Goal: Task Accomplishment & Management: Use online tool/utility

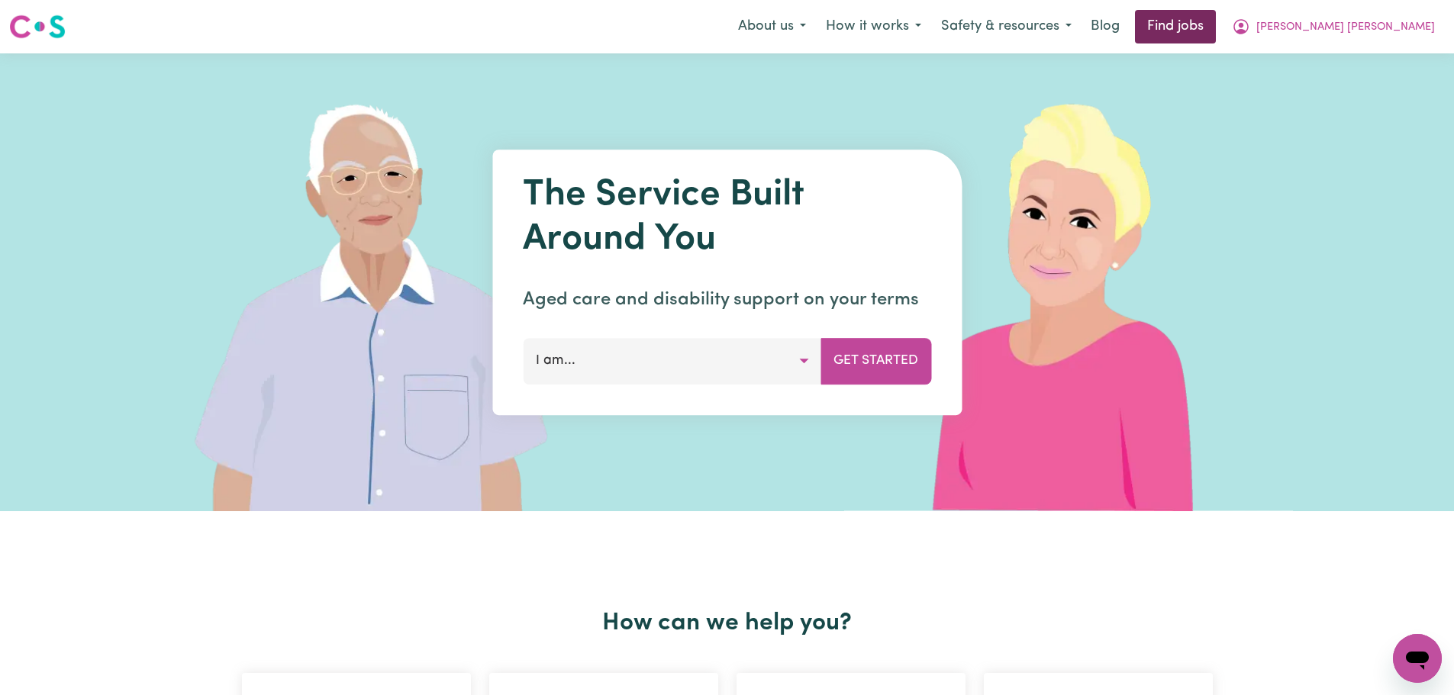
click at [1216, 18] on link "Find jobs" at bounding box center [1175, 27] width 81 height 34
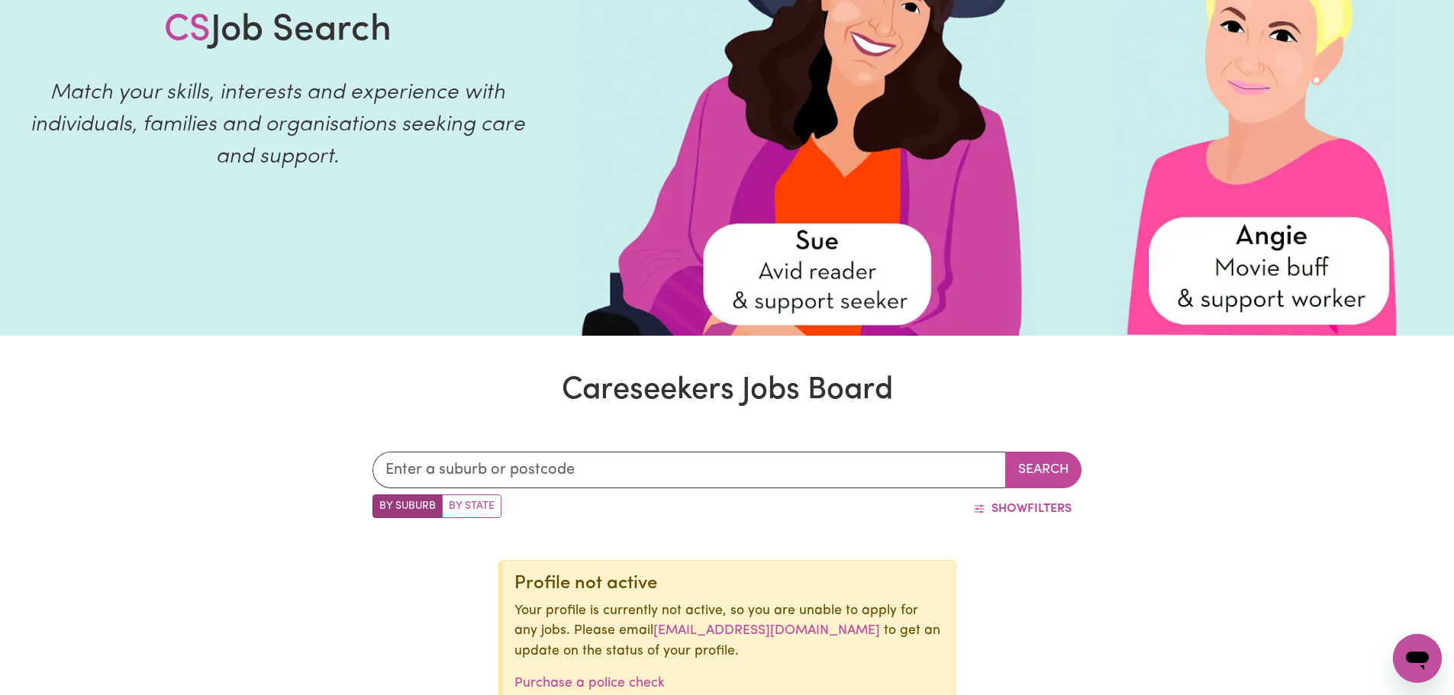
scroll to position [249, 0]
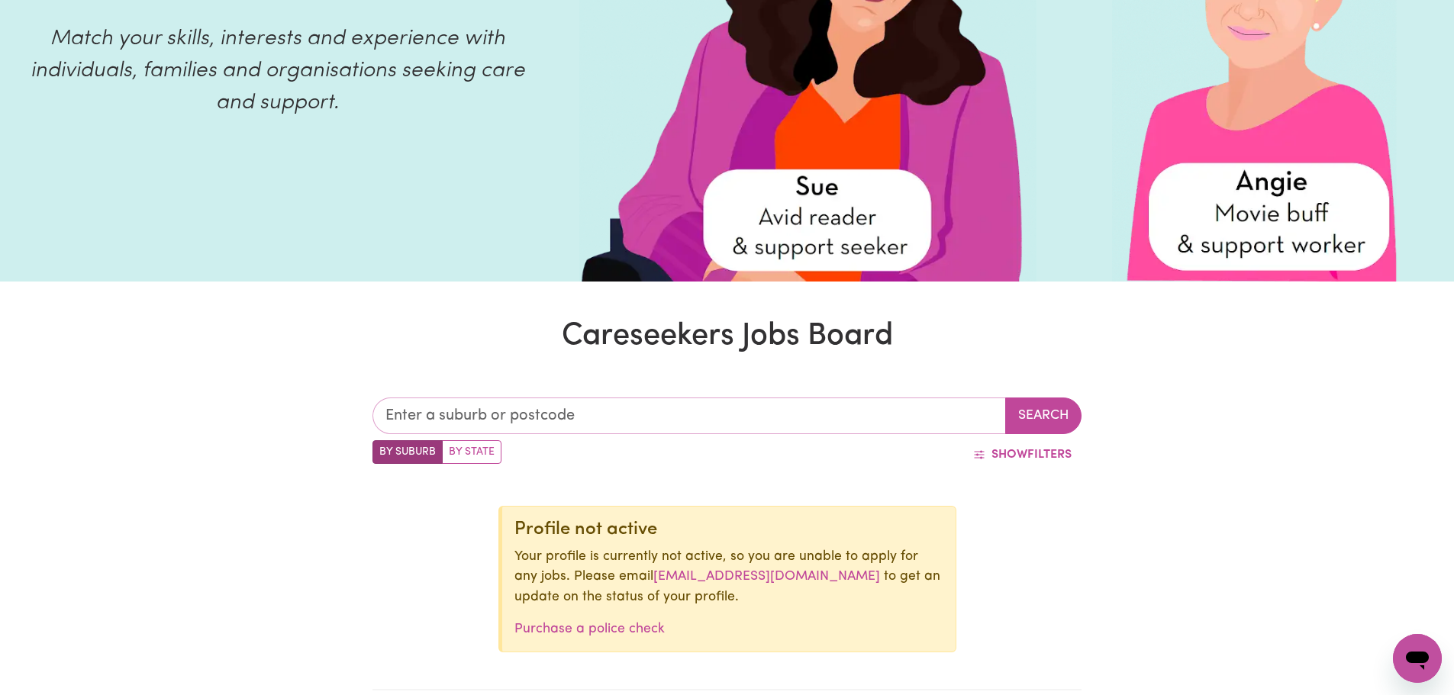
click at [457, 427] on input "text" at bounding box center [689, 416] width 634 height 37
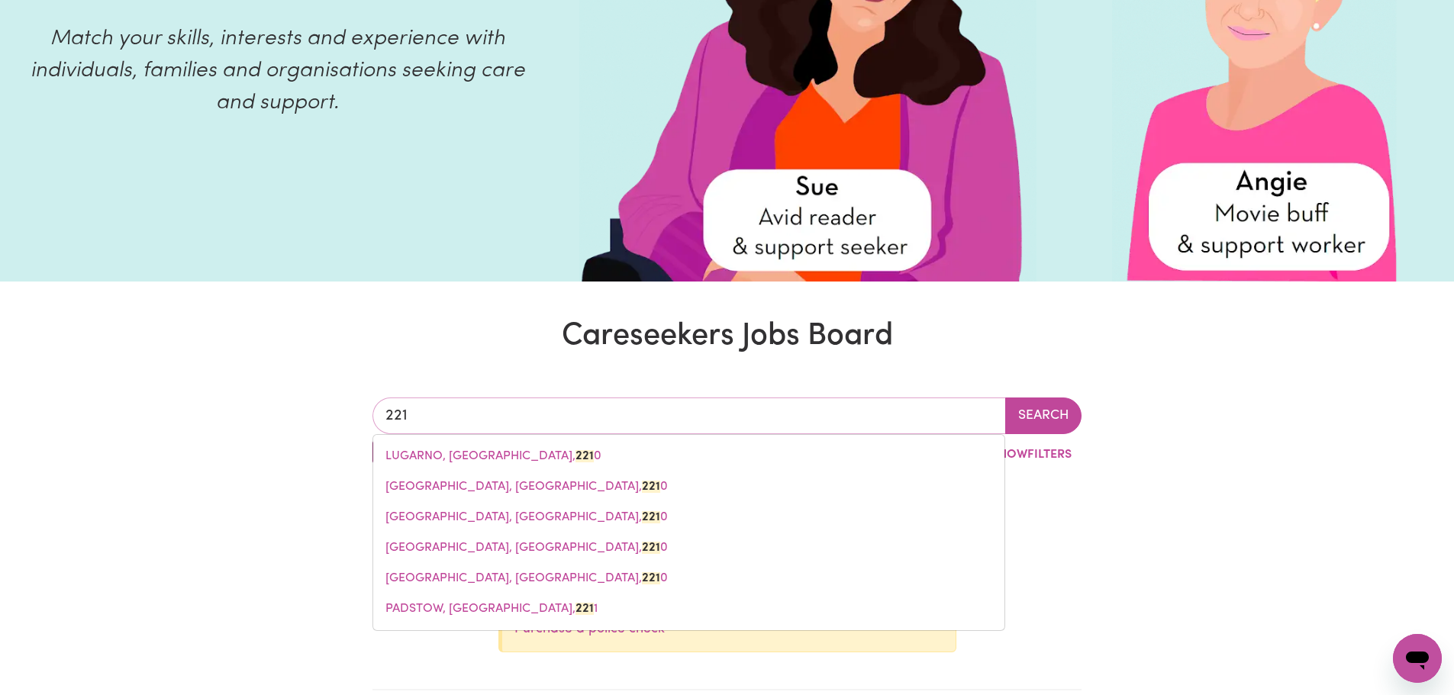
type input "2217"
drag, startPoint x: 465, startPoint y: 479, endPoint x: 490, endPoint y: 488, distance: 26.6
click at [465, 481] on span "[GEOGRAPHIC_DATA], [GEOGRAPHIC_DATA], 2217" at bounding box center [526, 487] width 282 height 12
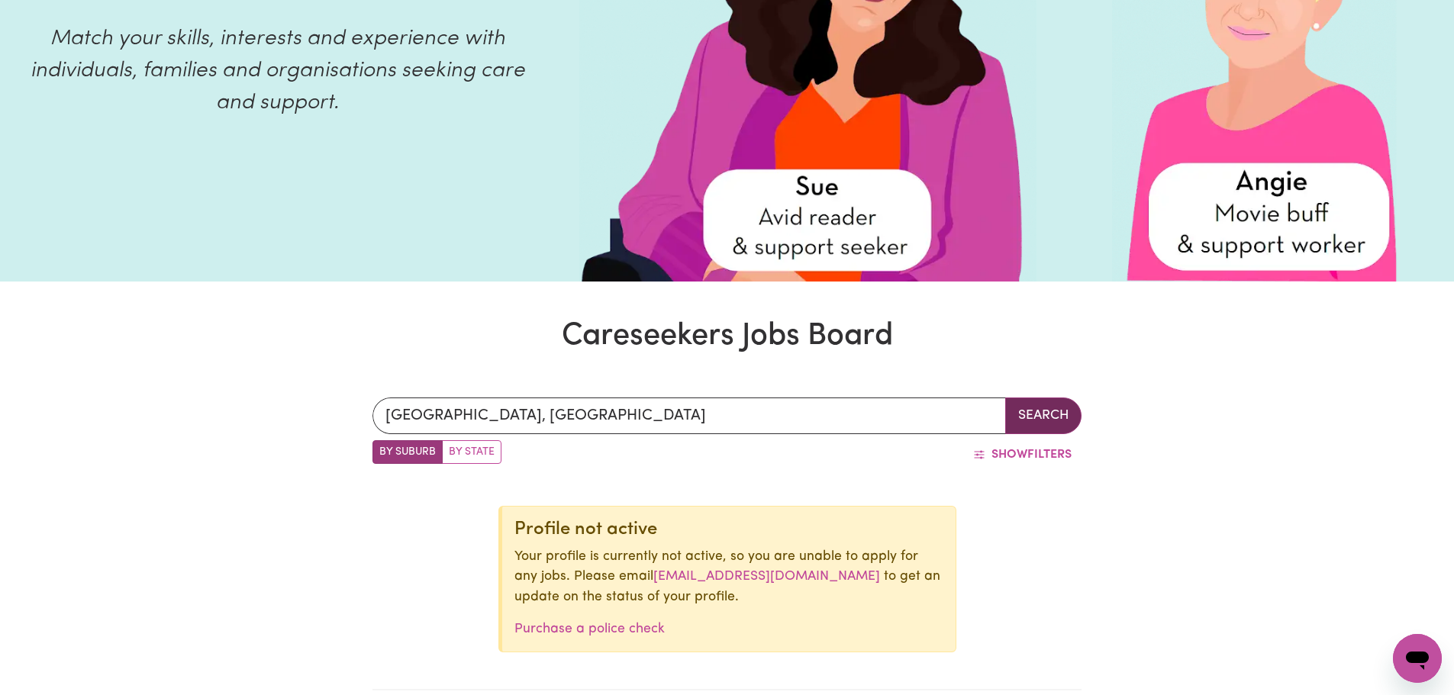
click at [1025, 410] on button "Search" at bounding box center [1043, 416] width 76 height 37
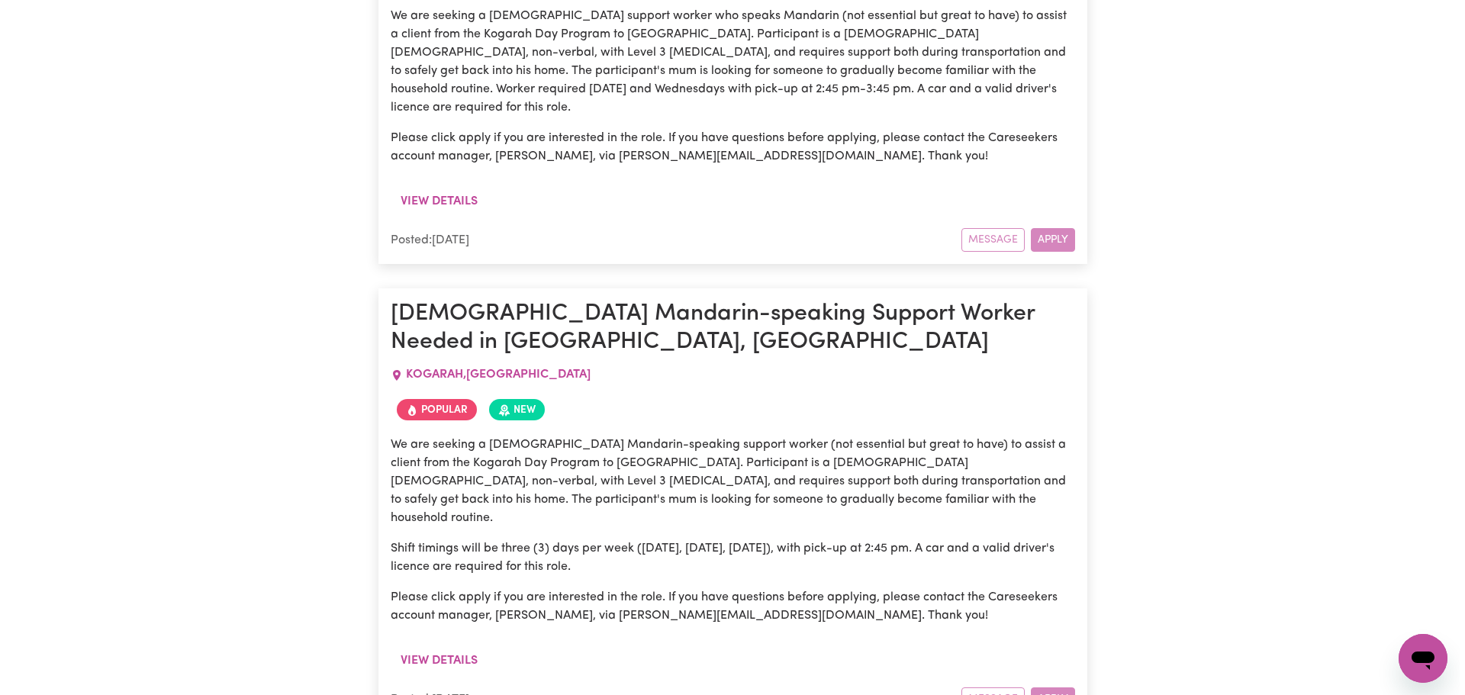
scroll to position [1623, 0]
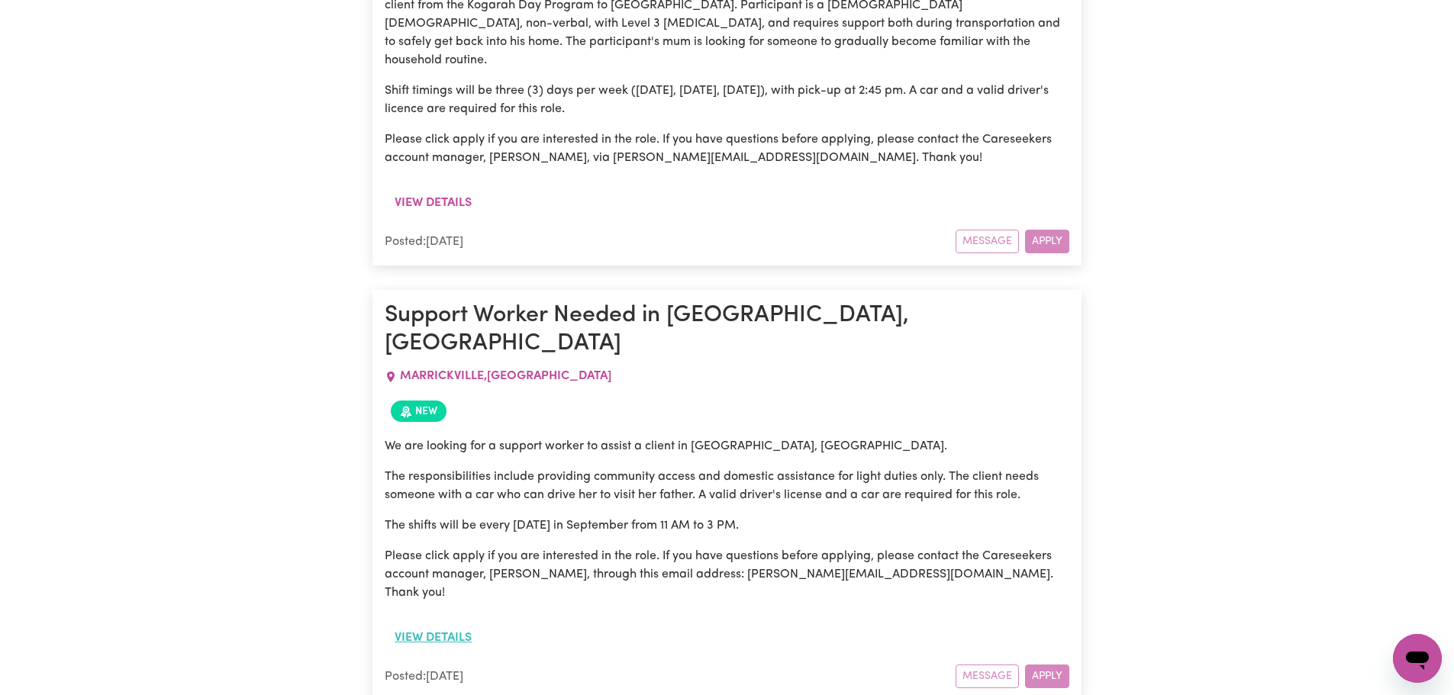
click at [455, 624] on button "View details" at bounding box center [433, 638] width 97 height 29
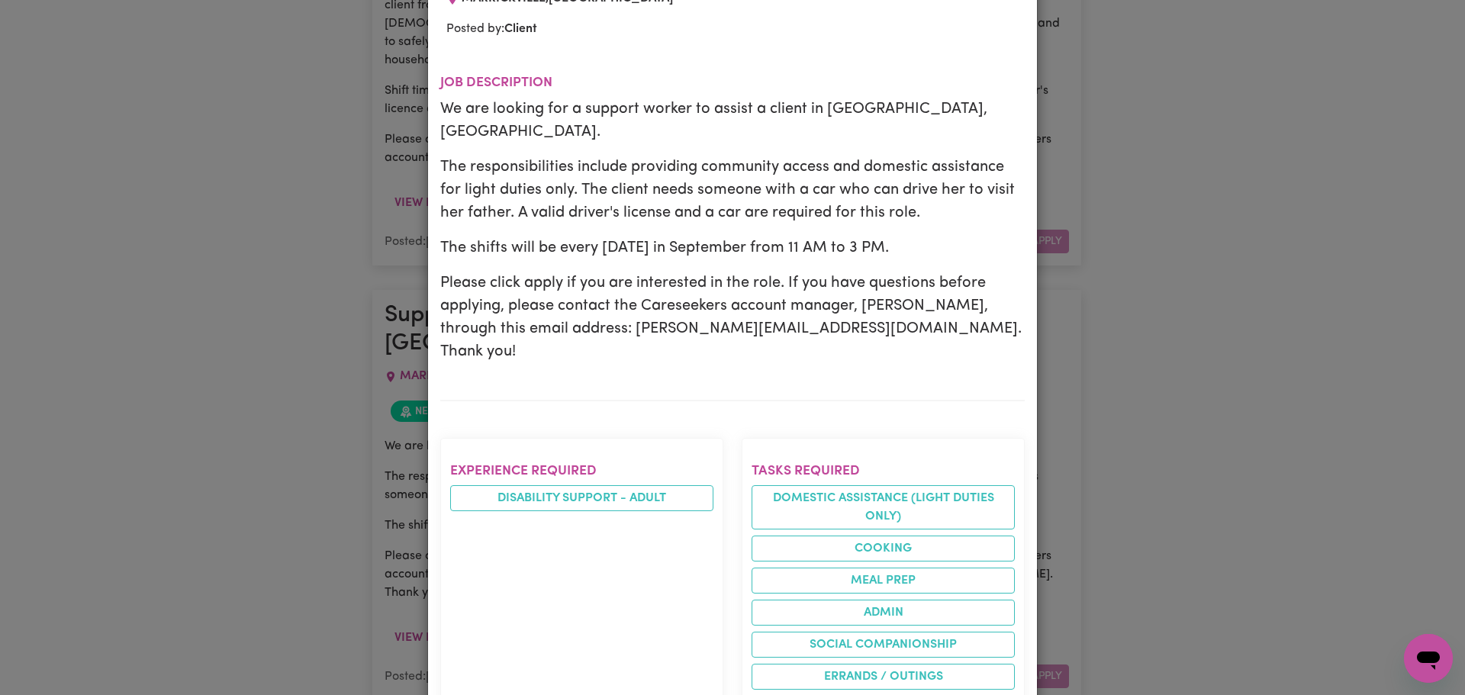
scroll to position [229, 0]
click at [1117, 335] on div "Job Details Support Worker Needed in [GEOGRAPHIC_DATA], [GEOGRAPHIC_DATA] [GEOG…" at bounding box center [732, 347] width 1465 height 695
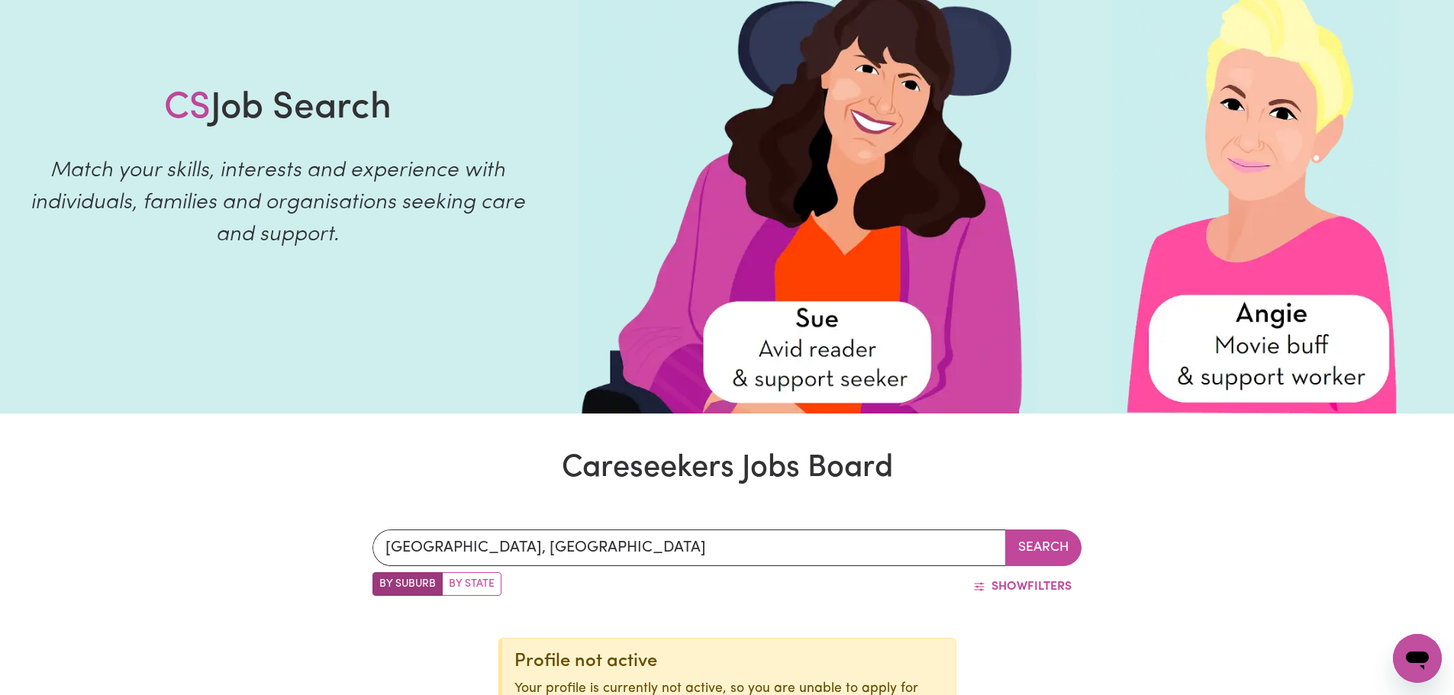
scroll to position [96, 0]
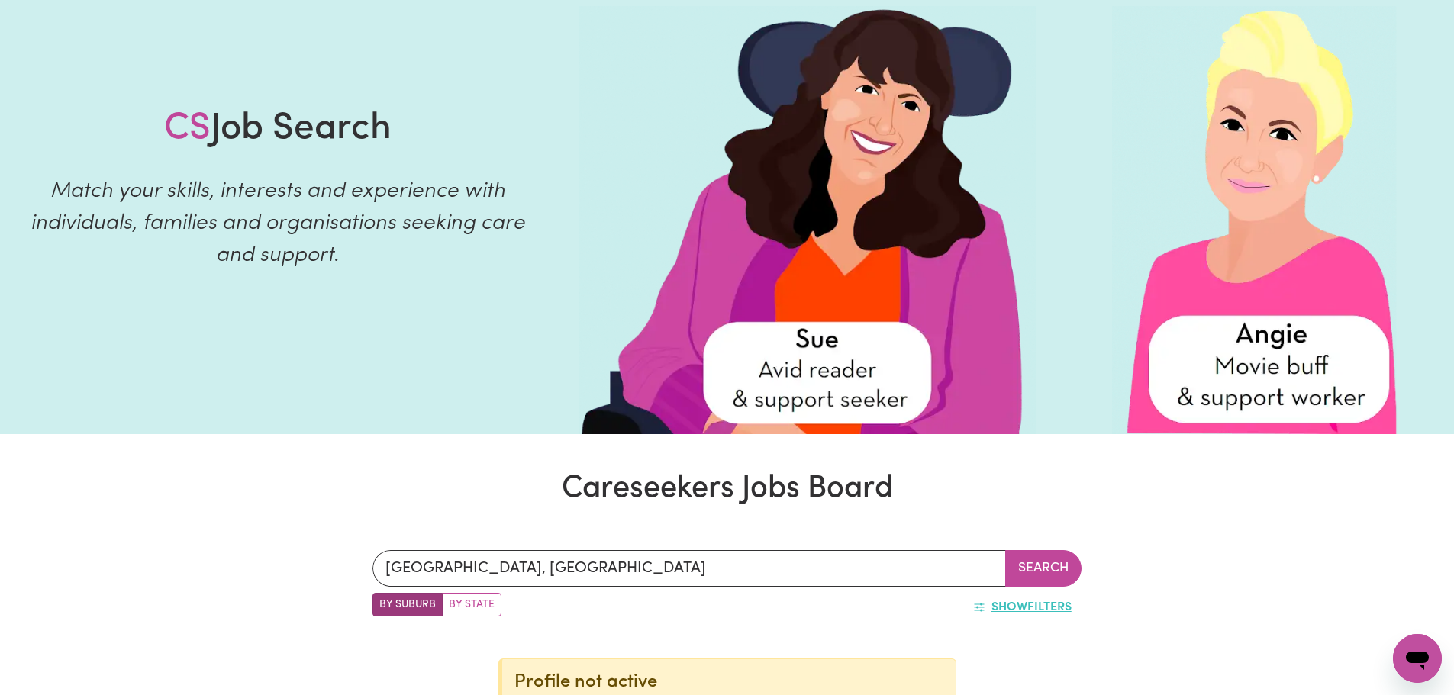
click at [1000, 611] on span "Show" at bounding box center [1009, 607] width 36 height 12
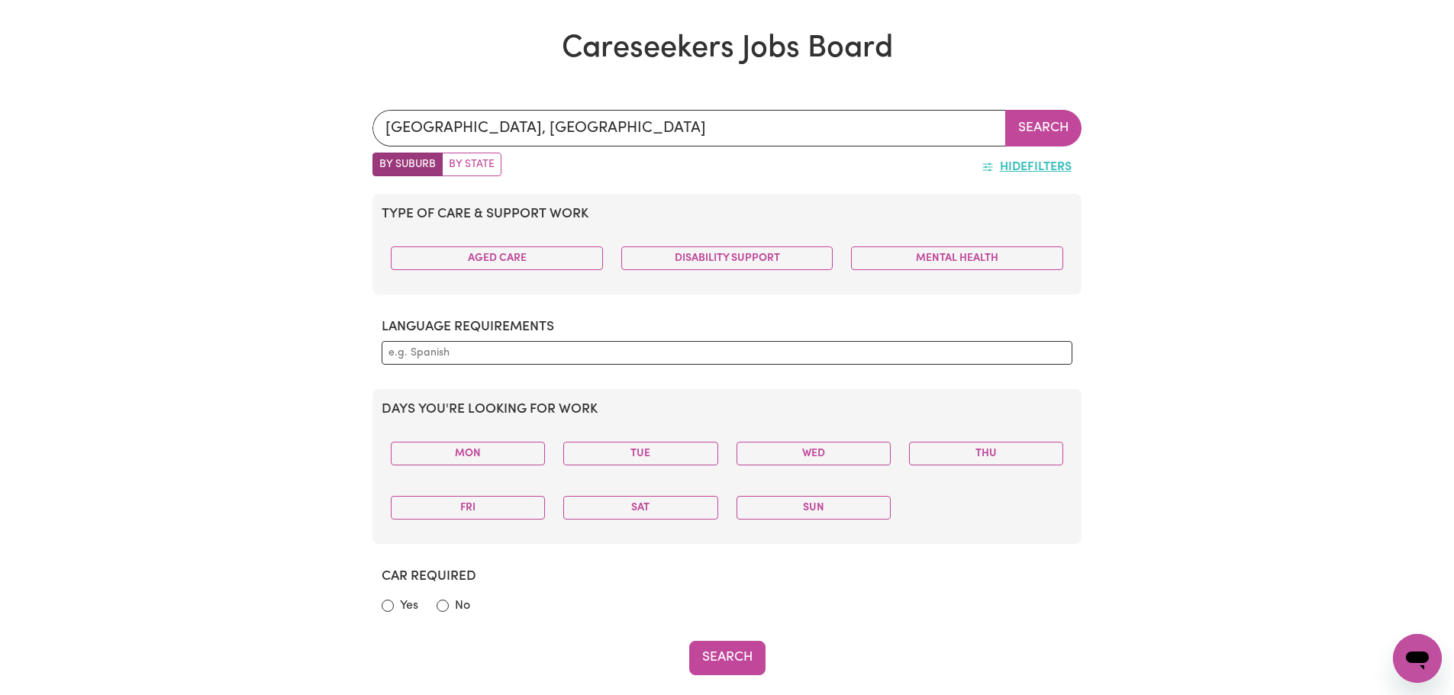
scroll to position [554, 0]
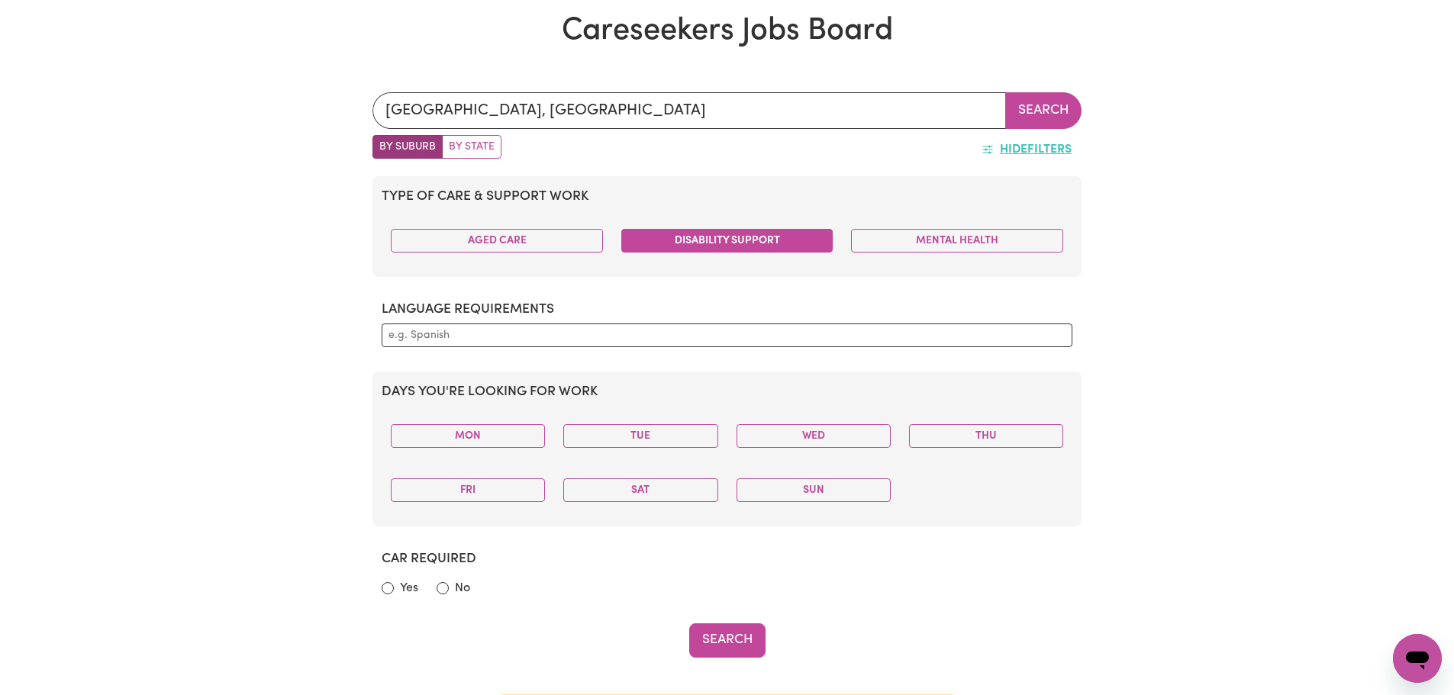
click at [747, 240] on button "Disability Support" at bounding box center [727, 241] width 212 height 24
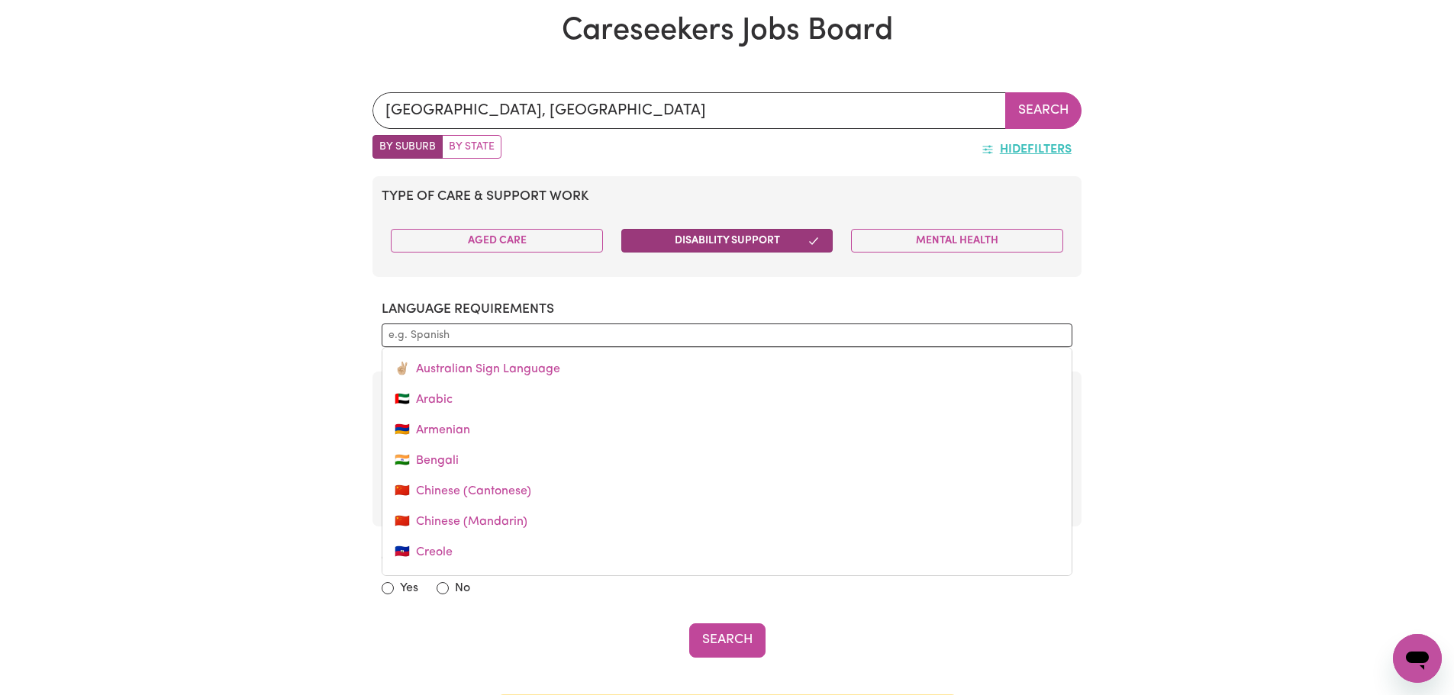
click at [439, 334] on input "text" at bounding box center [727, 335] width 677 height 16
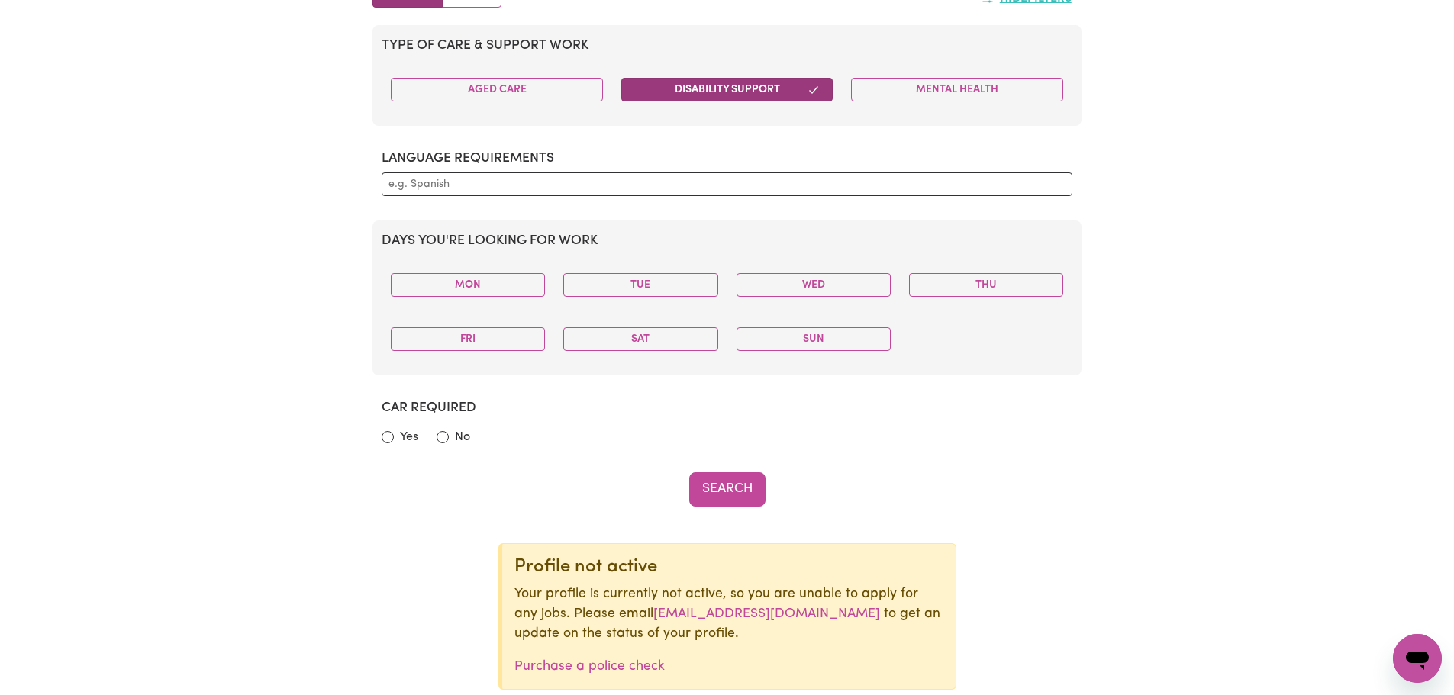
scroll to position [707, 0]
click at [385, 433] on input "Yes" at bounding box center [388, 436] width 12 height 12
radio input "true"
click at [711, 494] on button "Search" at bounding box center [727, 488] width 76 height 34
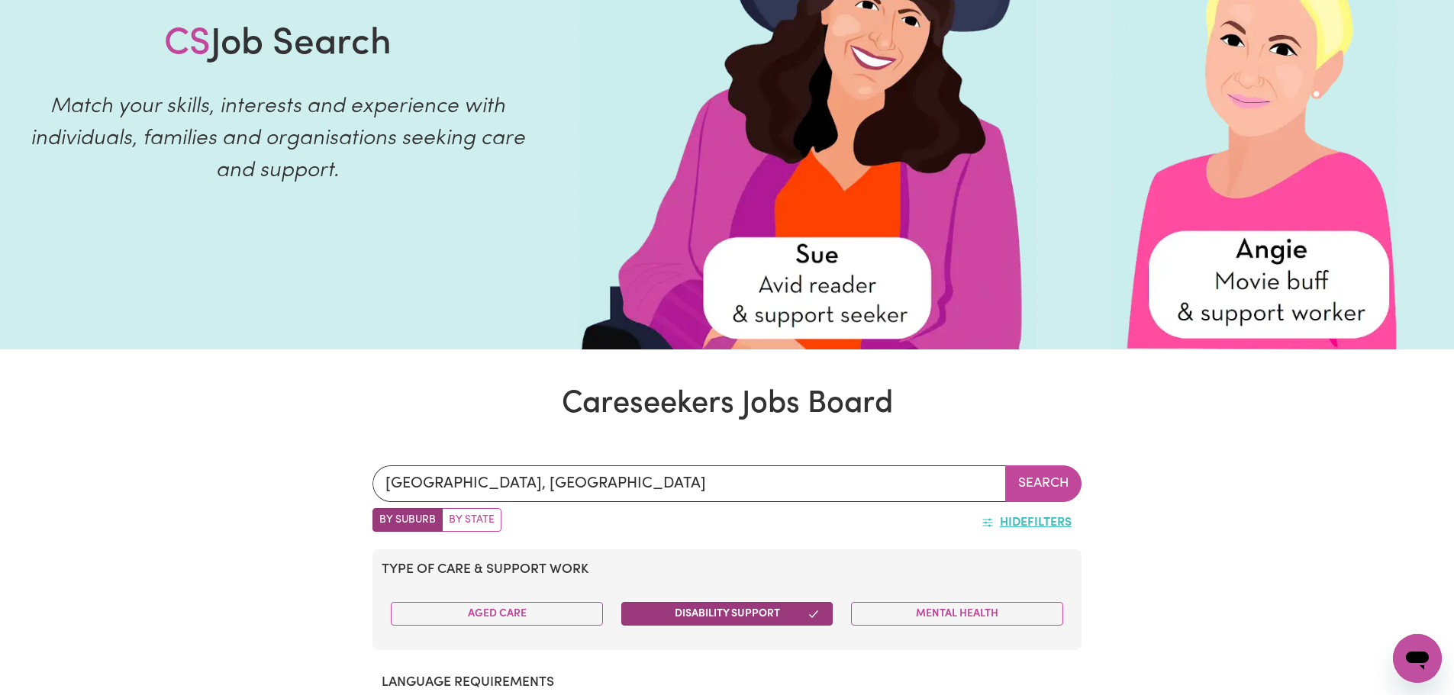
scroll to position [172, 0]
